Goal: Task Accomplishment & Management: Use online tool/utility

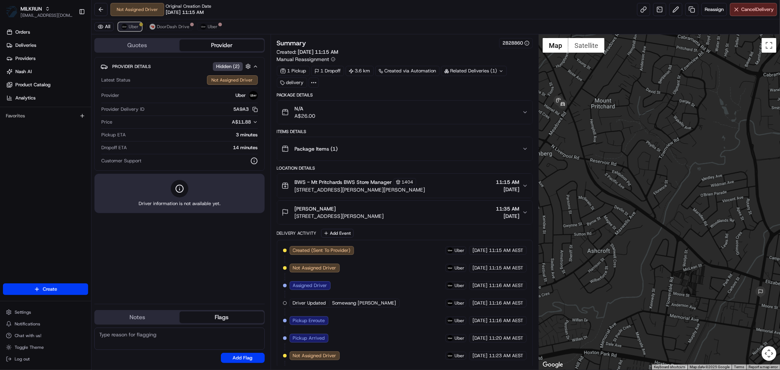
click at [133, 26] on span "Uber" at bounding box center [134, 27] width 10 height 6
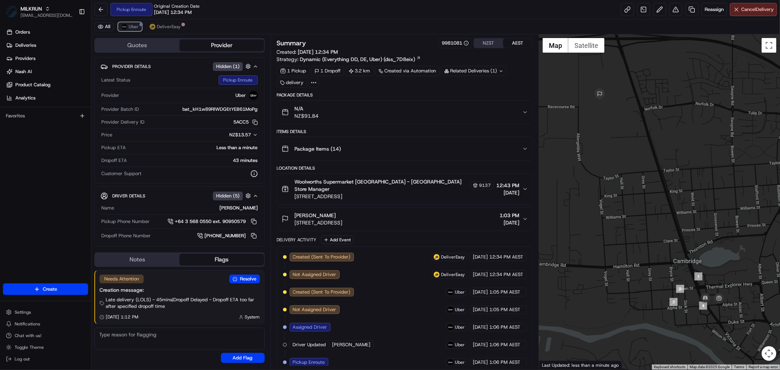
click at [136, 30] on button "Uber" at bounding box center [130, 26] width 24 height 9
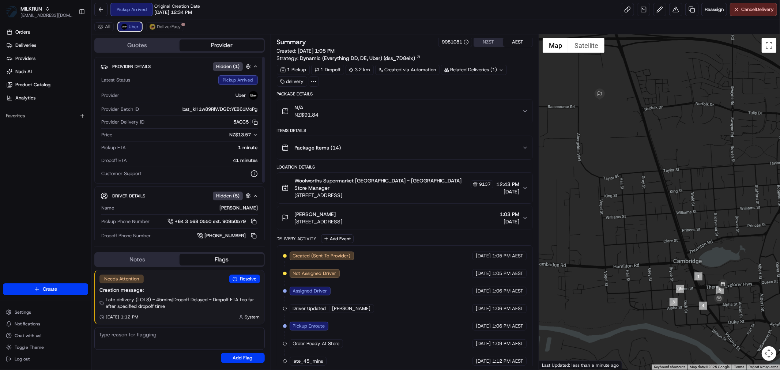
scroll to position [19, 0]
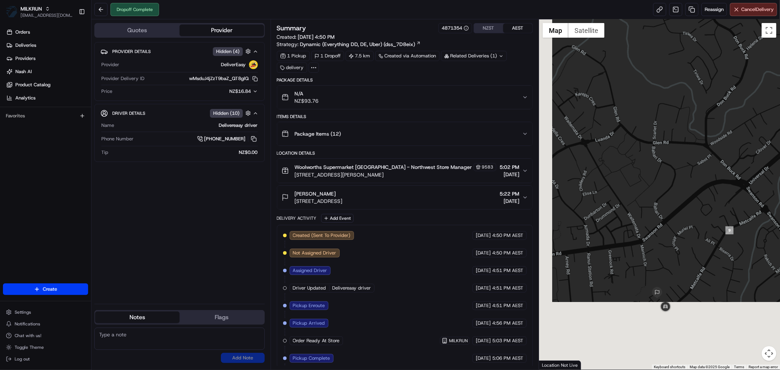
drag, startPoint x: 657, startPoint y: 296, endPoint x: 676, endPoint y: 154, distance: 143.5
click at [675, 153] on div at bounding box center [659, 194] width 241 height 350
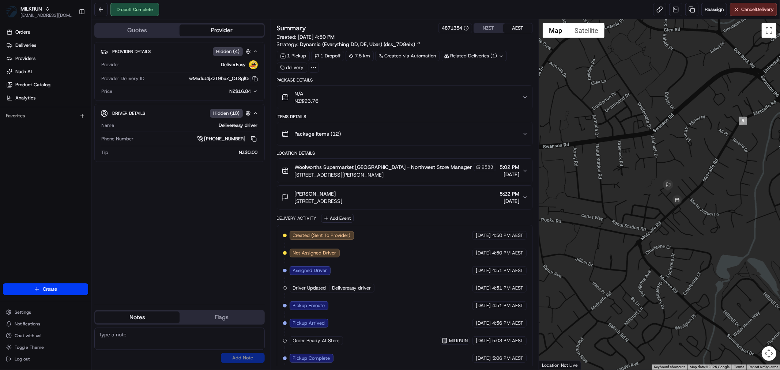
drag, startPoint x: 749, startPoint y: 62, endPoint x: 707, endPoint y: 213, distance: 156.4
click at [708, 213] on div at bounding box center [659, 194] width 241 height 350
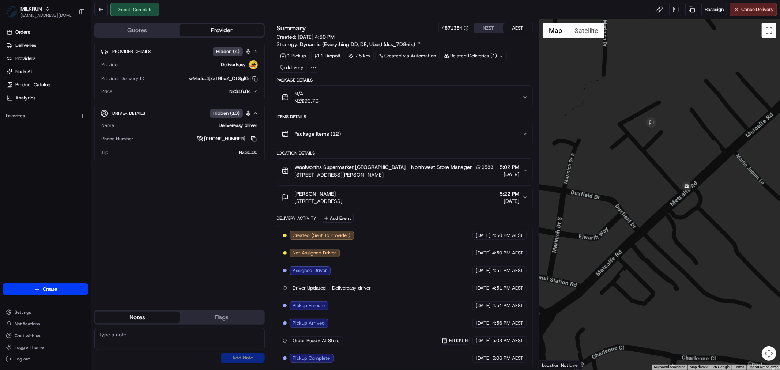
drag, startPoint x: 703, startPoint y: 210, endPoint x: 697, endPoint y: 223, distance: 14.7
click at [697, 223] on div at bounding box center [659, 194] width 241 height 350
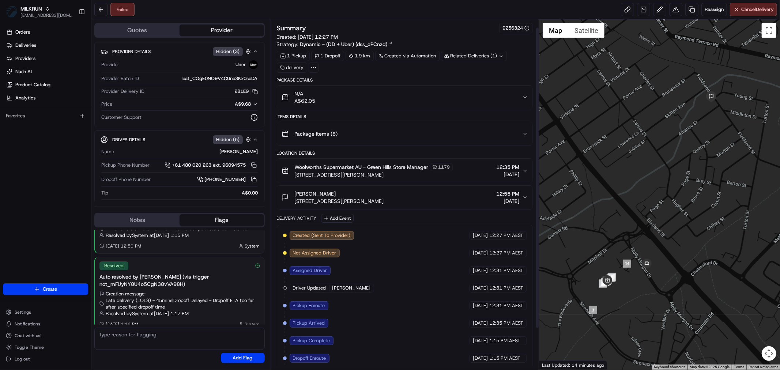
scroll to position [57, 0]
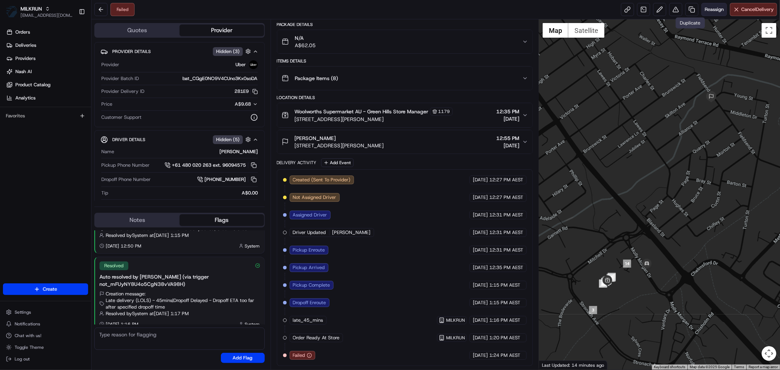
click at [706, 8] on span "Reassign" at bounding box center [714, 9] width 19 height 7
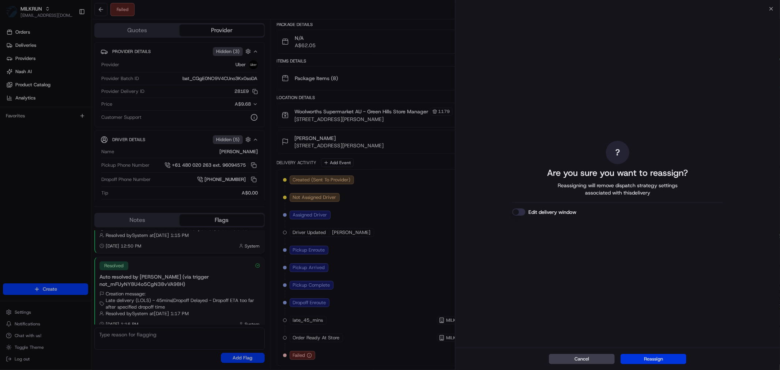
click at [673, 360] on button "Reassign" at bounding box center [654, 359] width 66 height 10
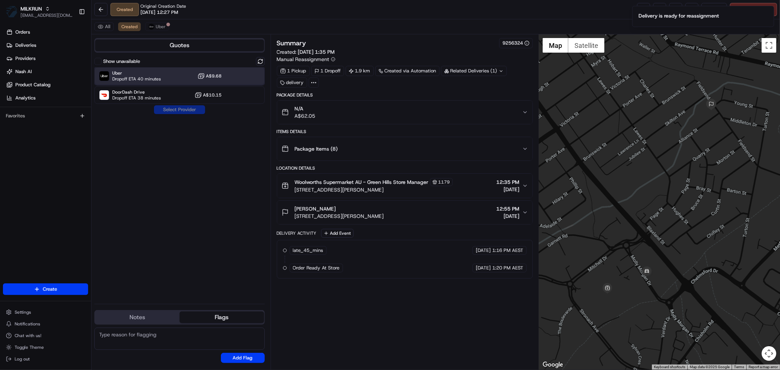
click at [170, 78] on div "Uber Dropoff ETA 40 minutes A$9.68" at bounding box center [179, 76] width 170 height 18
click at [170, 108] on button "Assign Provider" at bounding box center [180, 109] width 52 height 9
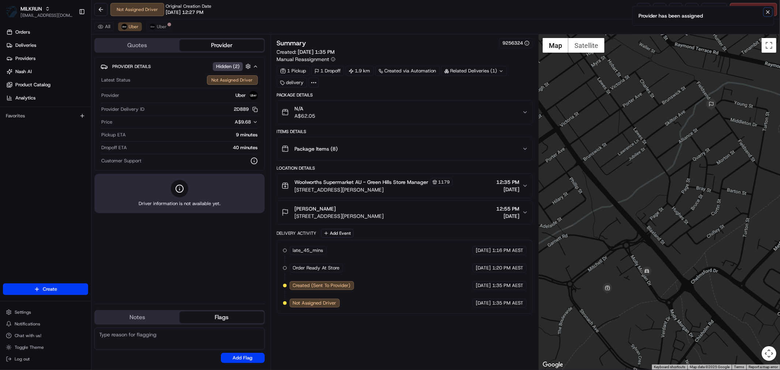
click at [769, 12] on icon "Notifications (F8)" at bounding box center [768, 12] width 3 height 3
click at [641, 10] on link at bounding box center [643, 9] width 13 height 13
